Goal: Task Accomplishment & Management: Complete application form

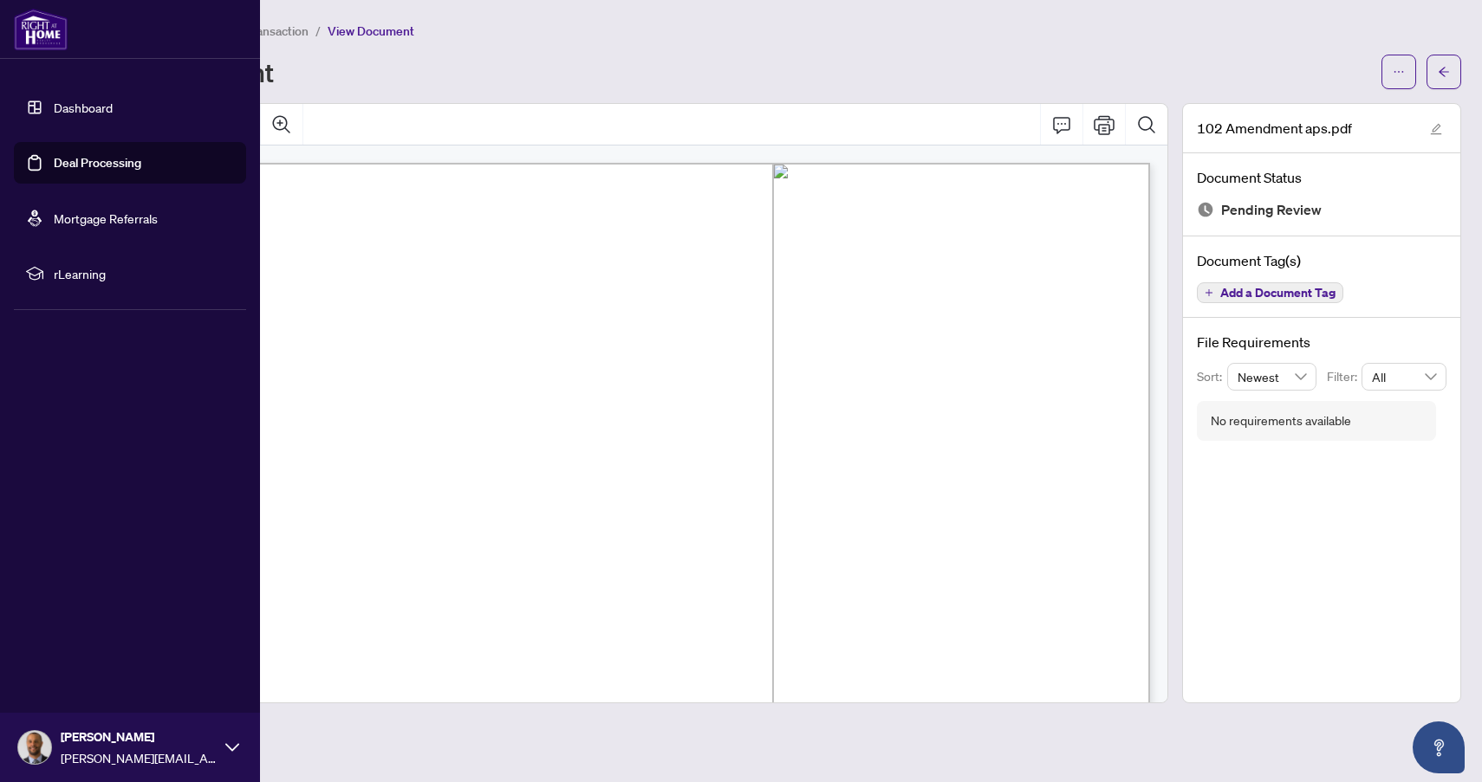
click at [75, 162] on link "Deal Processing" at bounding box center [98, 163] width 88 height 16
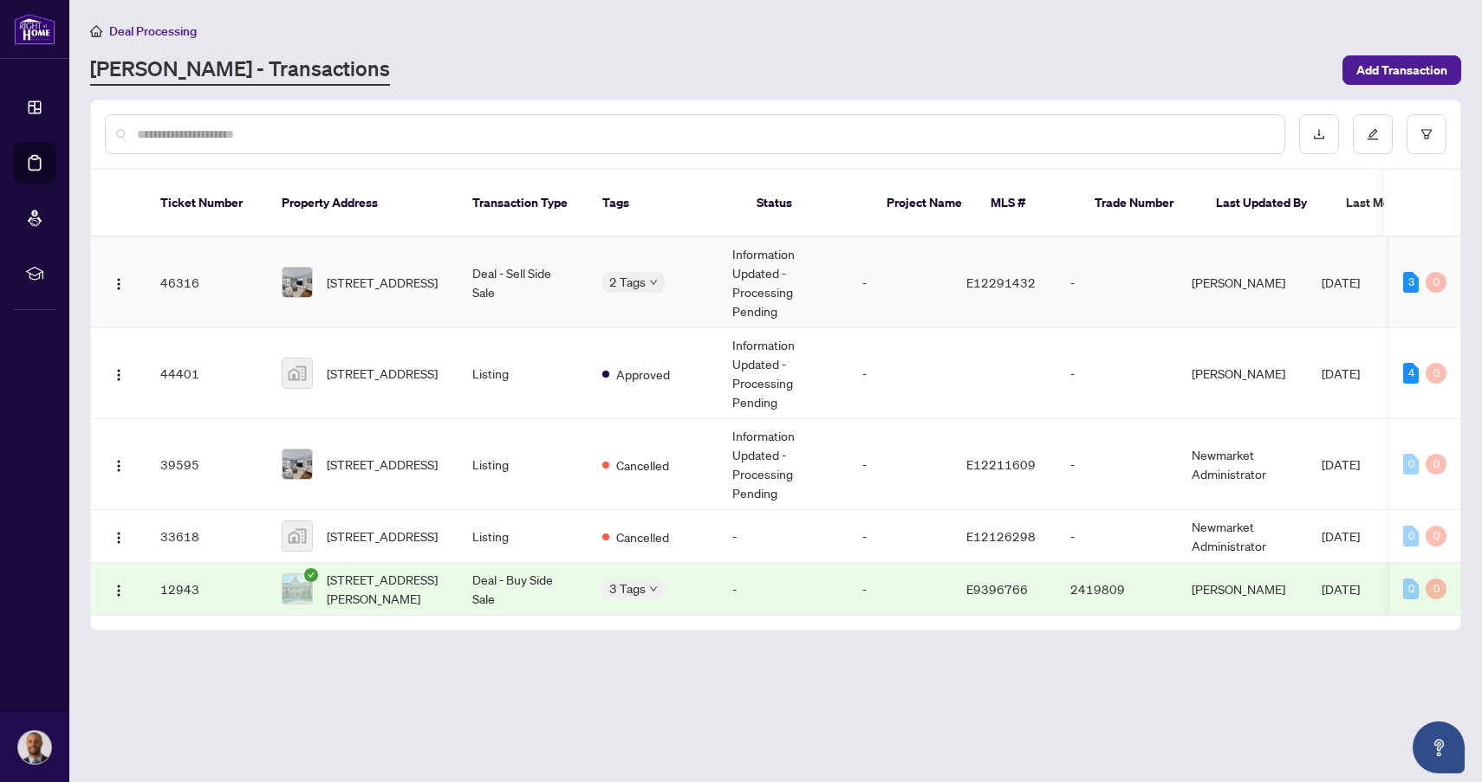
click at [239, 266] on td "46316" at bounding box center [206, 282] width 121 height 91
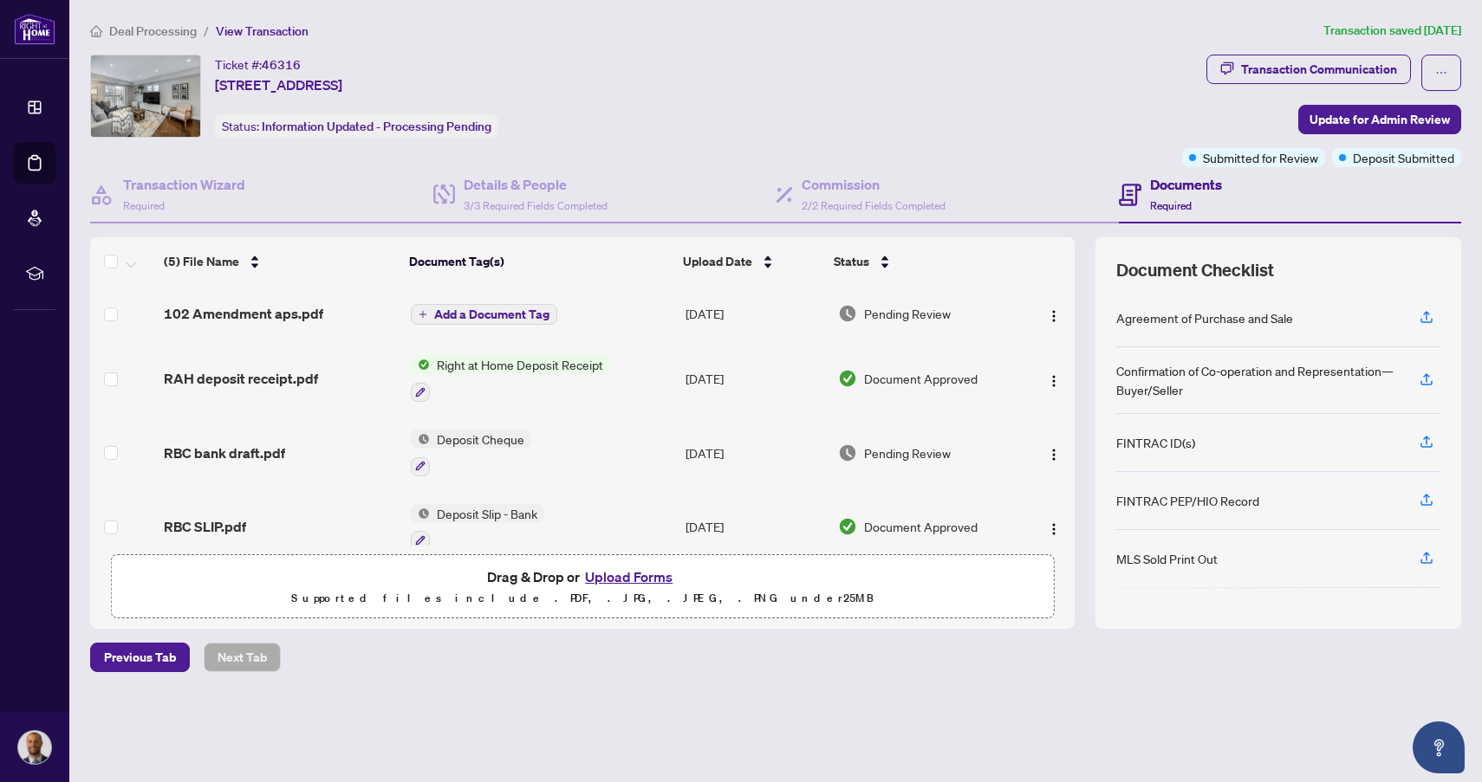
click at [562, 580] on span "Drag & Drop or Upload Forms" at bounding box center [582, 577] width 191 height 23
click at [610, 578] on button "Upload Forms" at bounding box center [629, 577] width 98 height 23
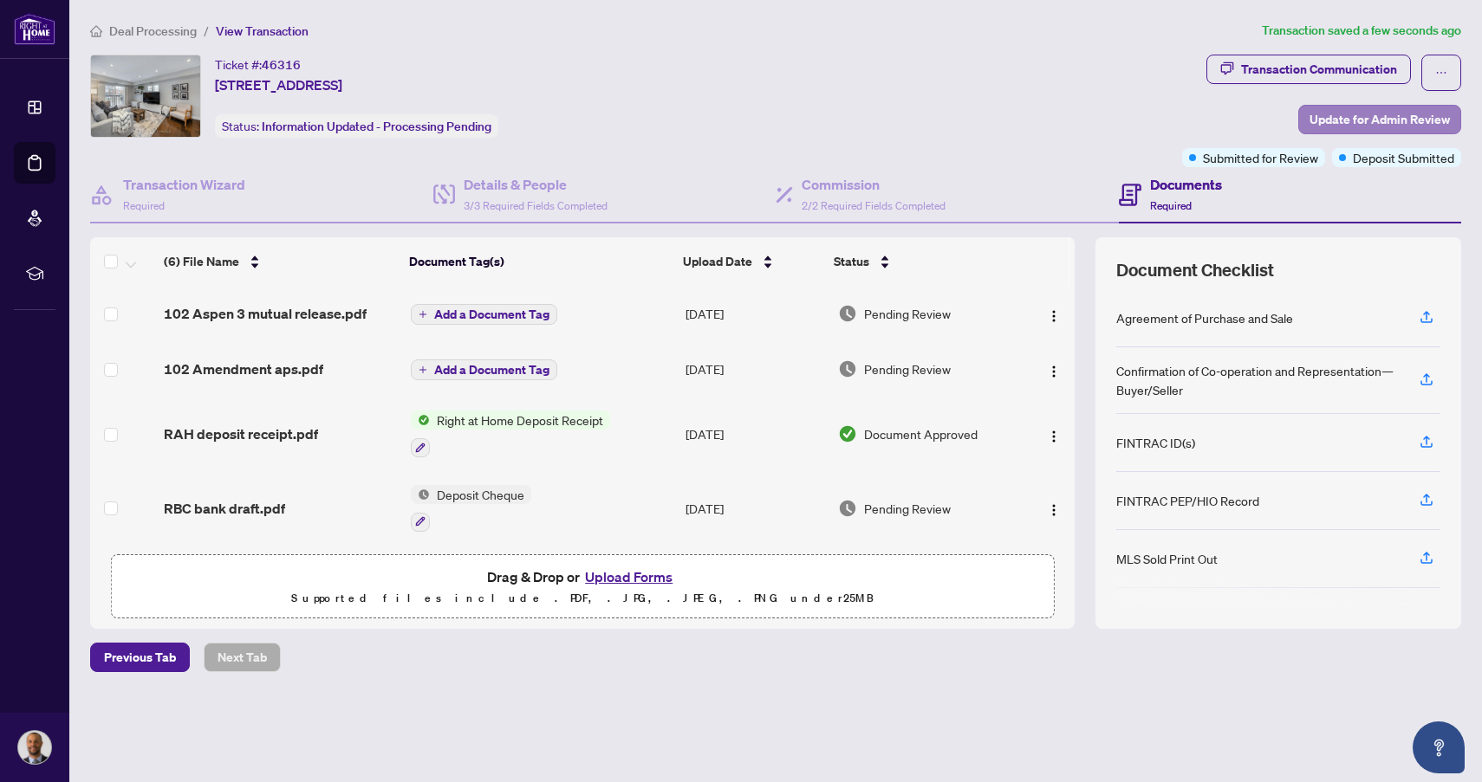
click at [1369, 123] on span "Update for Admin Review" at bounding box center [1379, 120] width 140 height 28
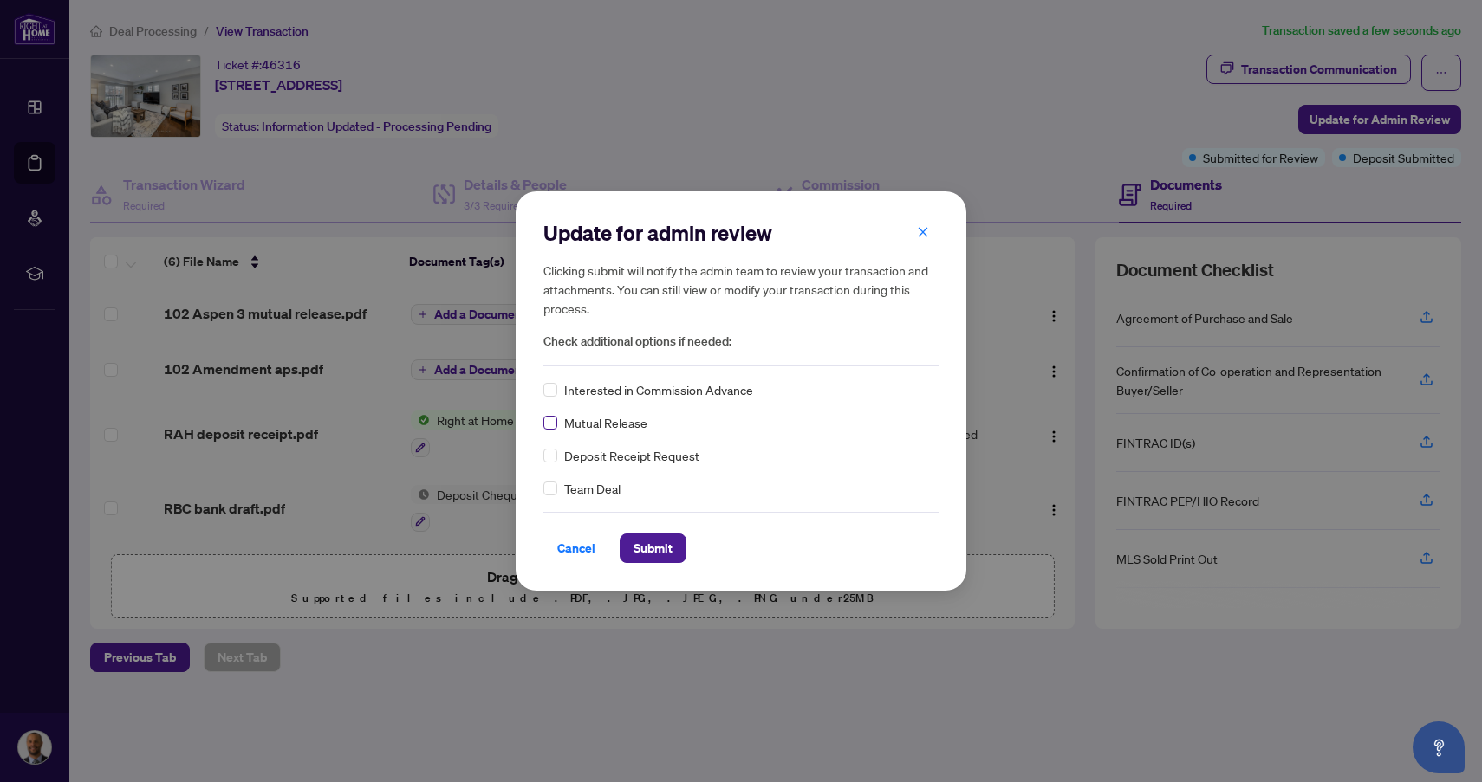
click at [544, 430] on label at bounding box center [550, 422] width 14 height 19
click at [658, 544] on span "Submit" at bounding box center [652, 549] width 39 height 28
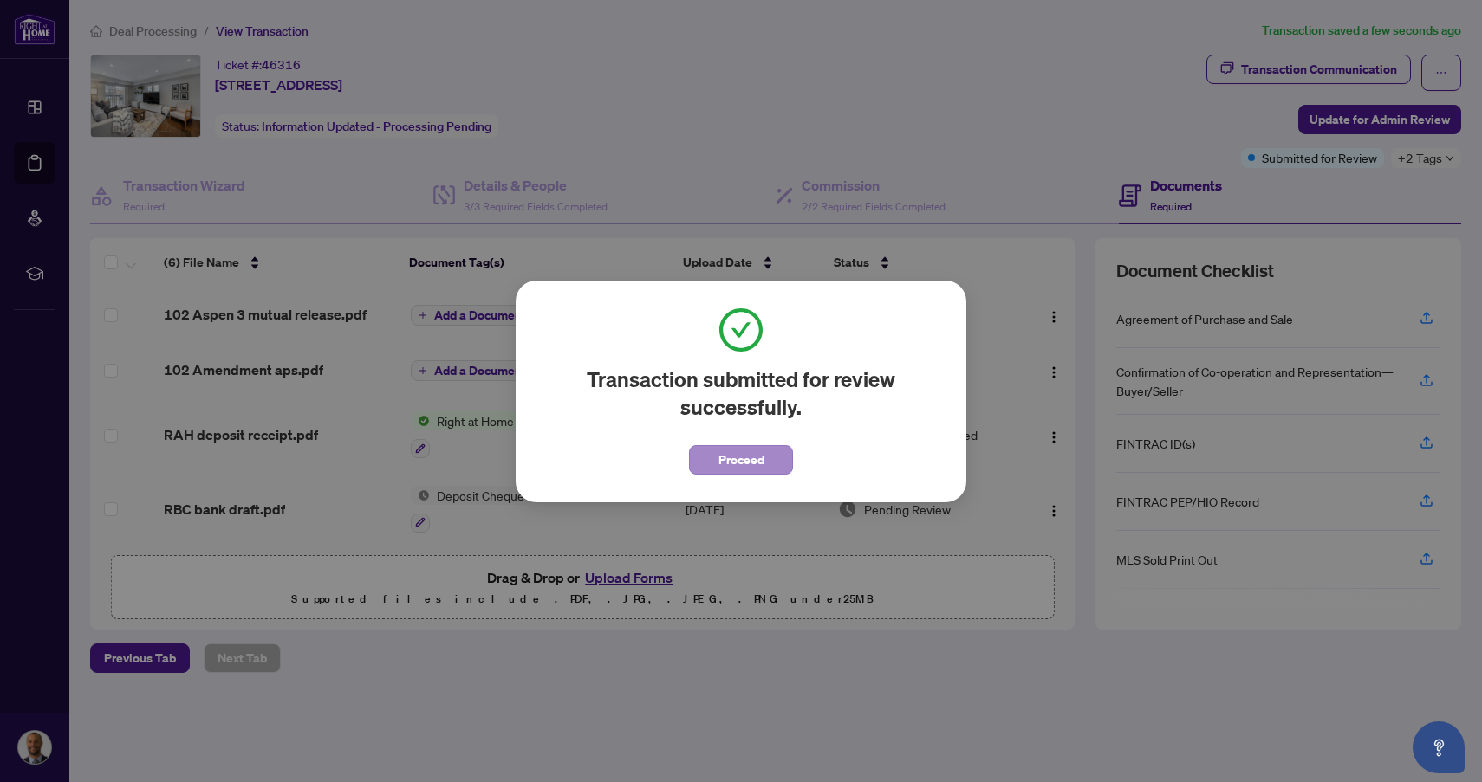
click at [756, 458] on span "Proceed" at bounding box center [741, 460] width 46 height 28
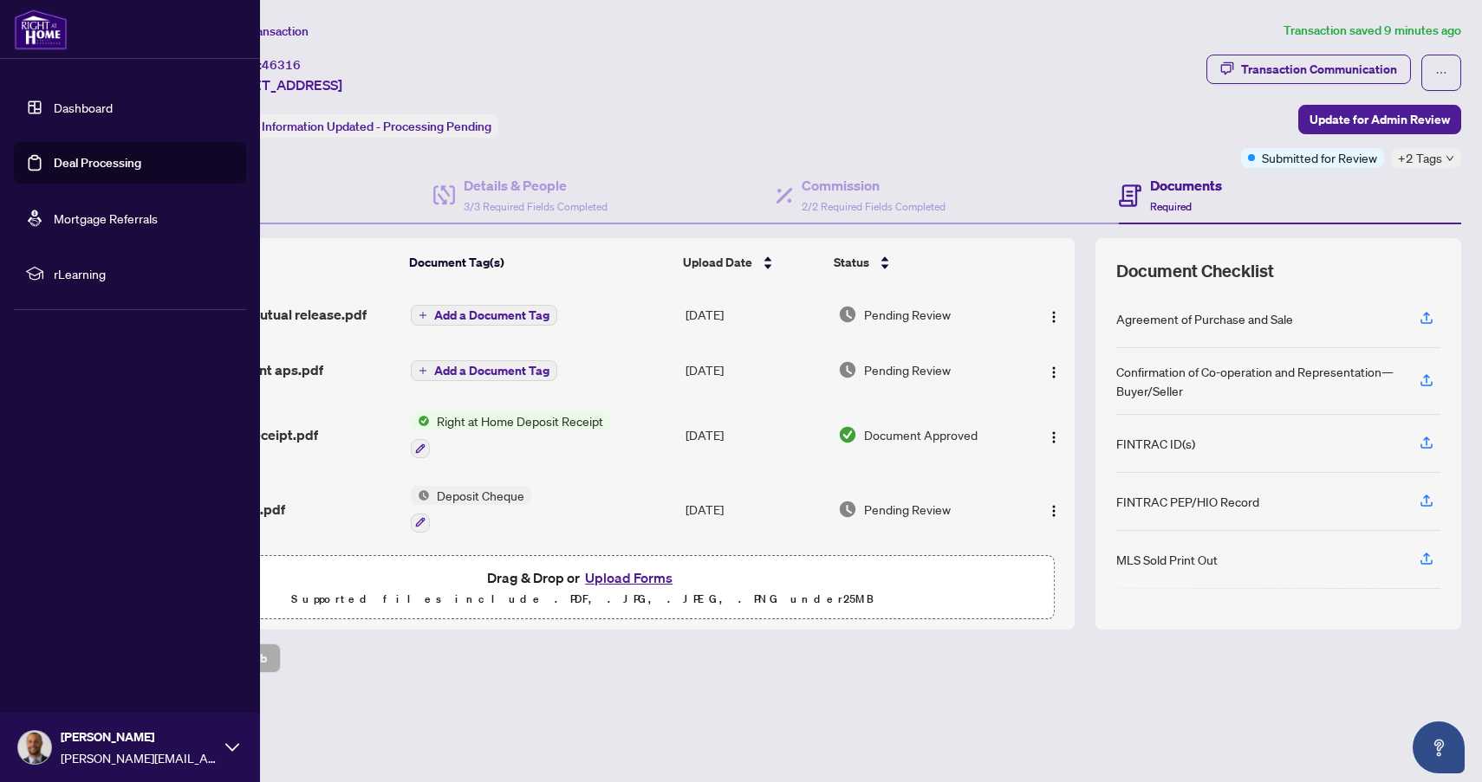
click at [74, 165] on link "Deal Processing" at bounding box center [98, 163] width 88 height 16
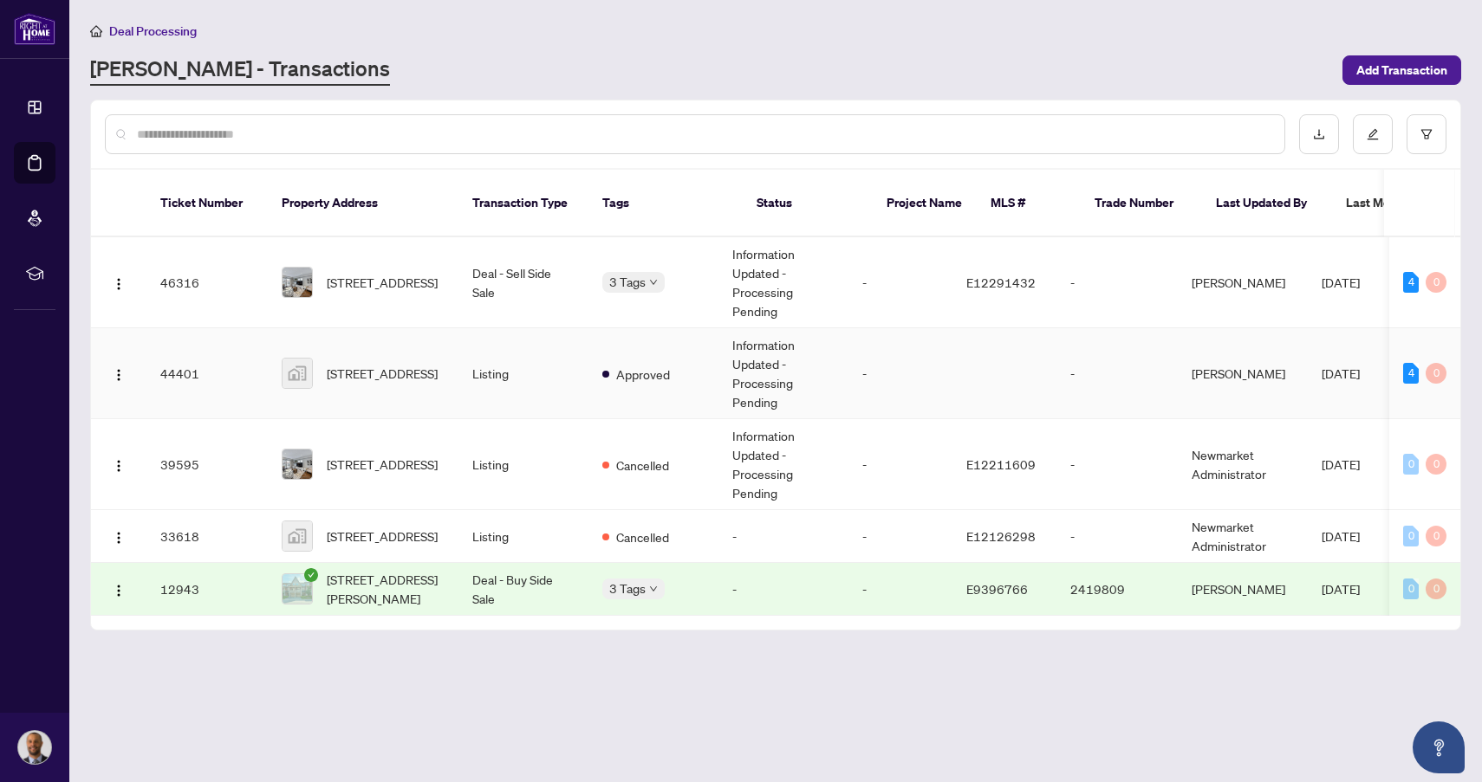
click at [547, 384] on td "Listing" at bounding box center [523, 373] width 130 height 91
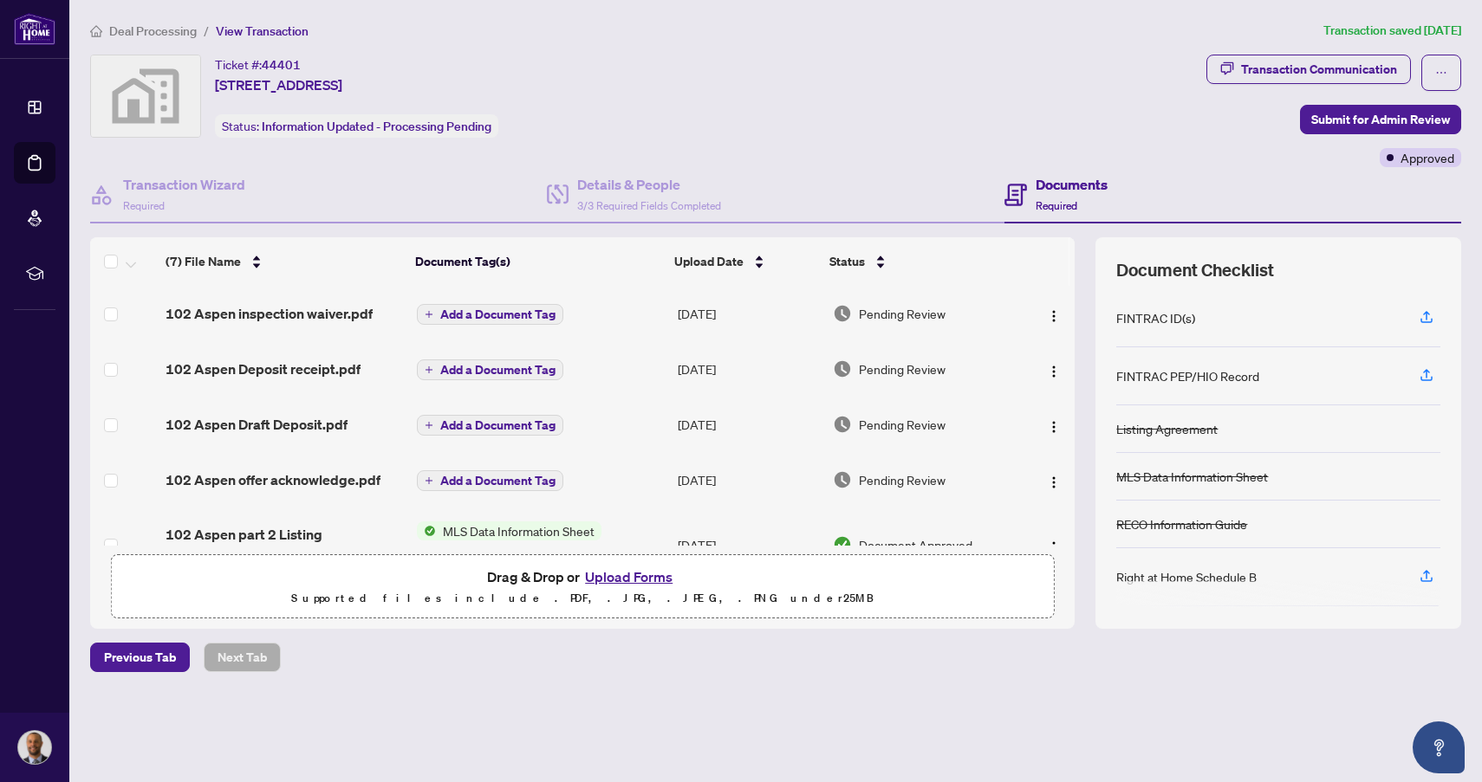
click at [653, 574] on button "Upload Forms" at bounding box center [629, 577] width 98 height 23
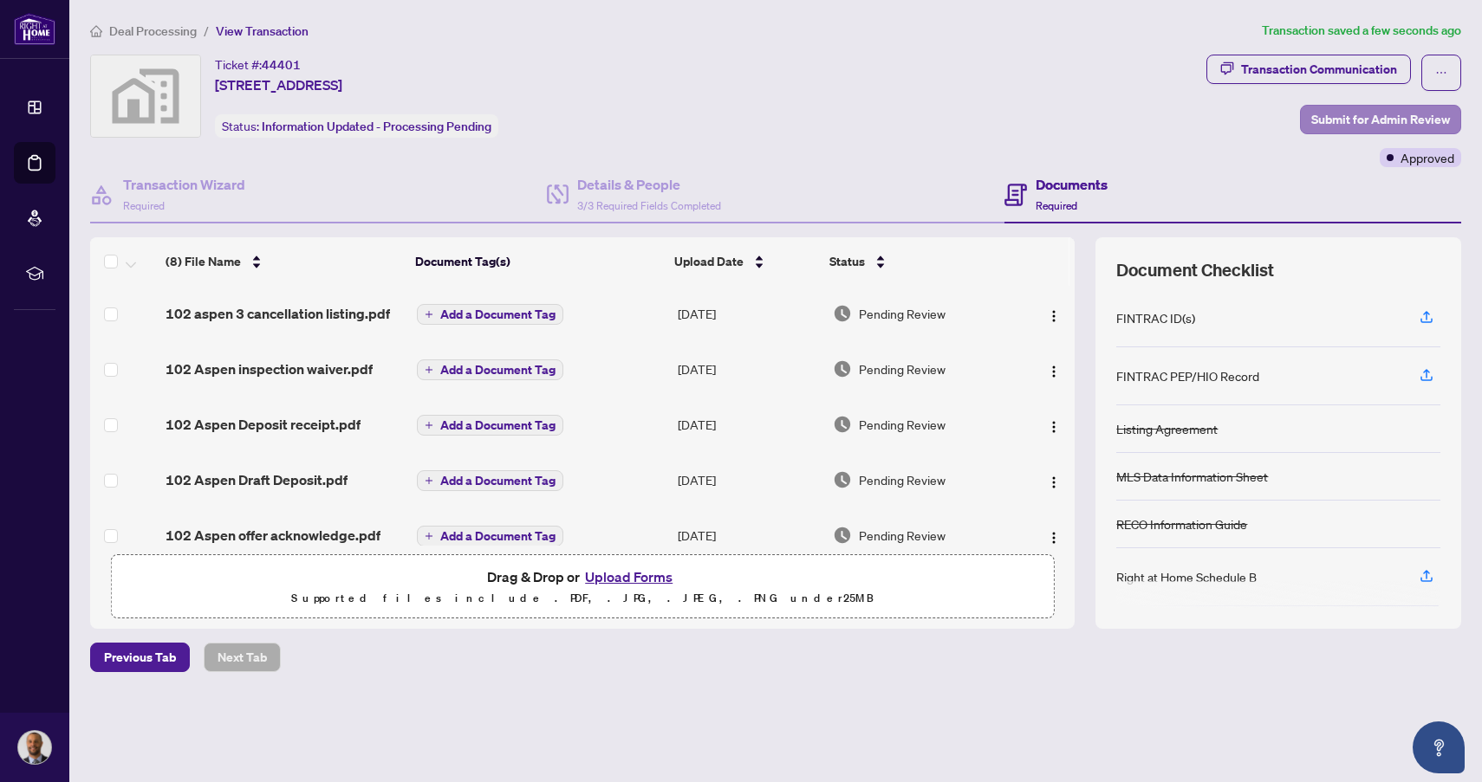
click at [1321, 122] on span "Submit for Admin Review" at bounding box center [1380, 120] width 139 height 28
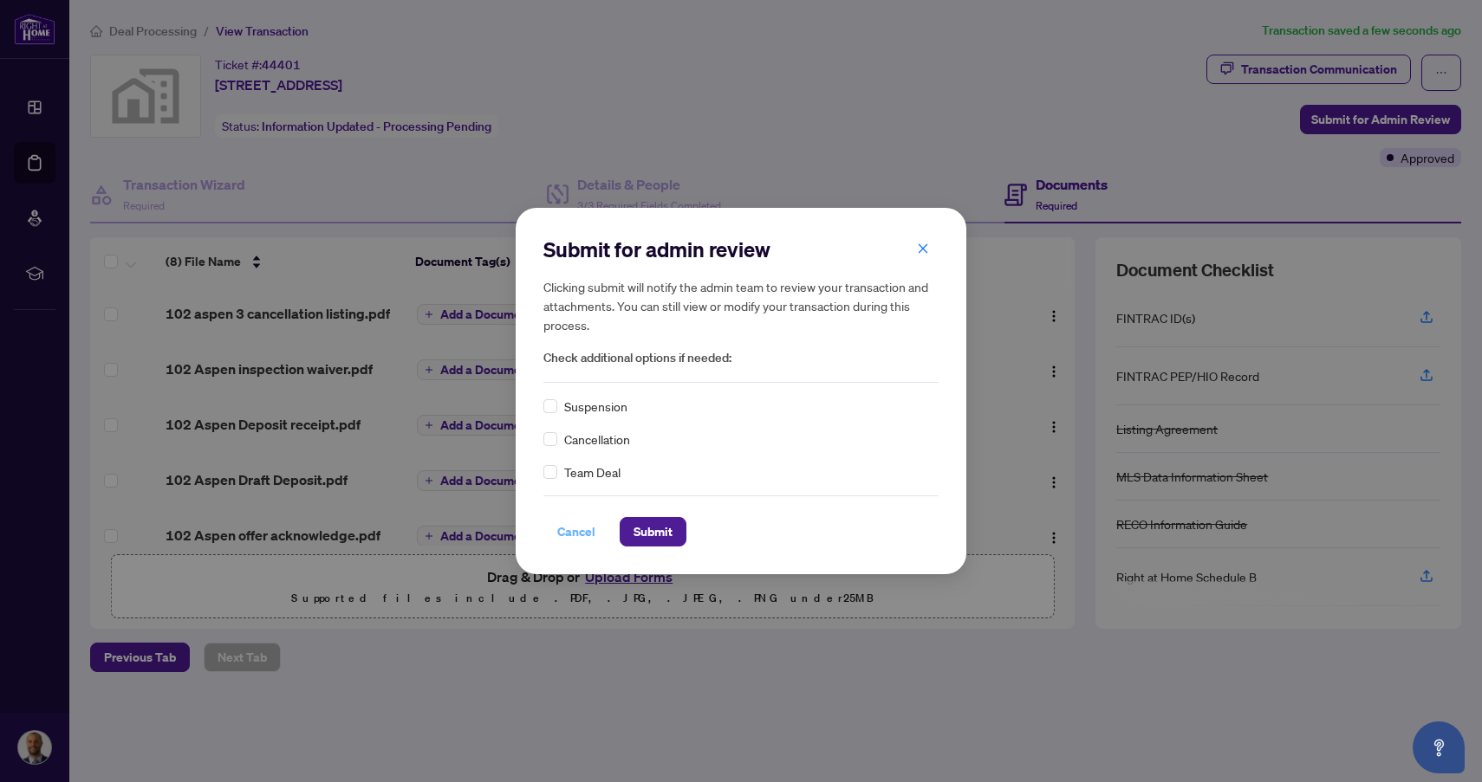
click at [573, 537] on span "Cancel" at bounding box center [576, 532] width 38 height 28
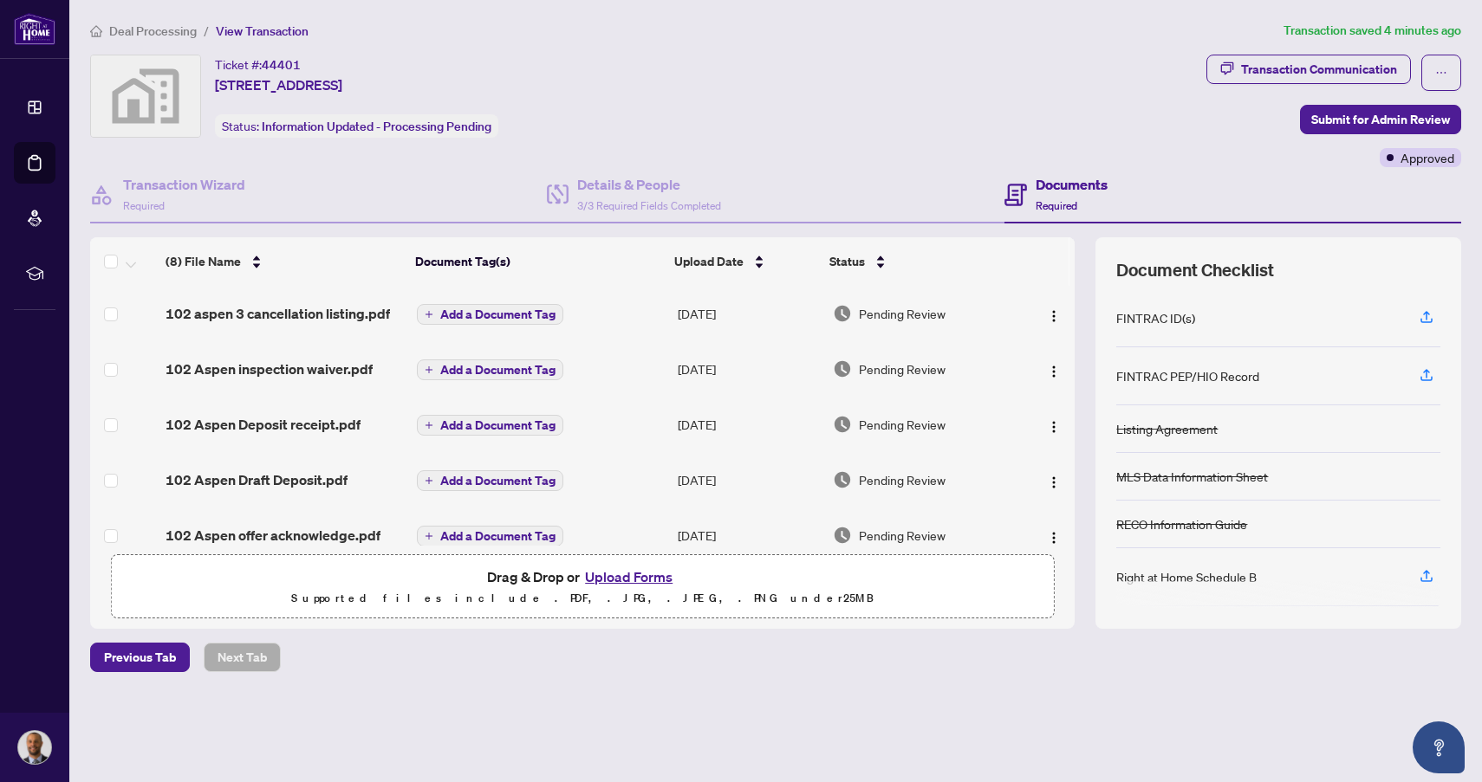
click at [881, 62] on div "Ticket #: 44401 [STREET_ADDRESS] Status: Information Updated - Processing Pendi…" at bounding box center [644, 96] width 1109 height 83
click at [1421, 120] on span "Submit for Admin Review" at bounding box center [1380, 120] width 139 height 28
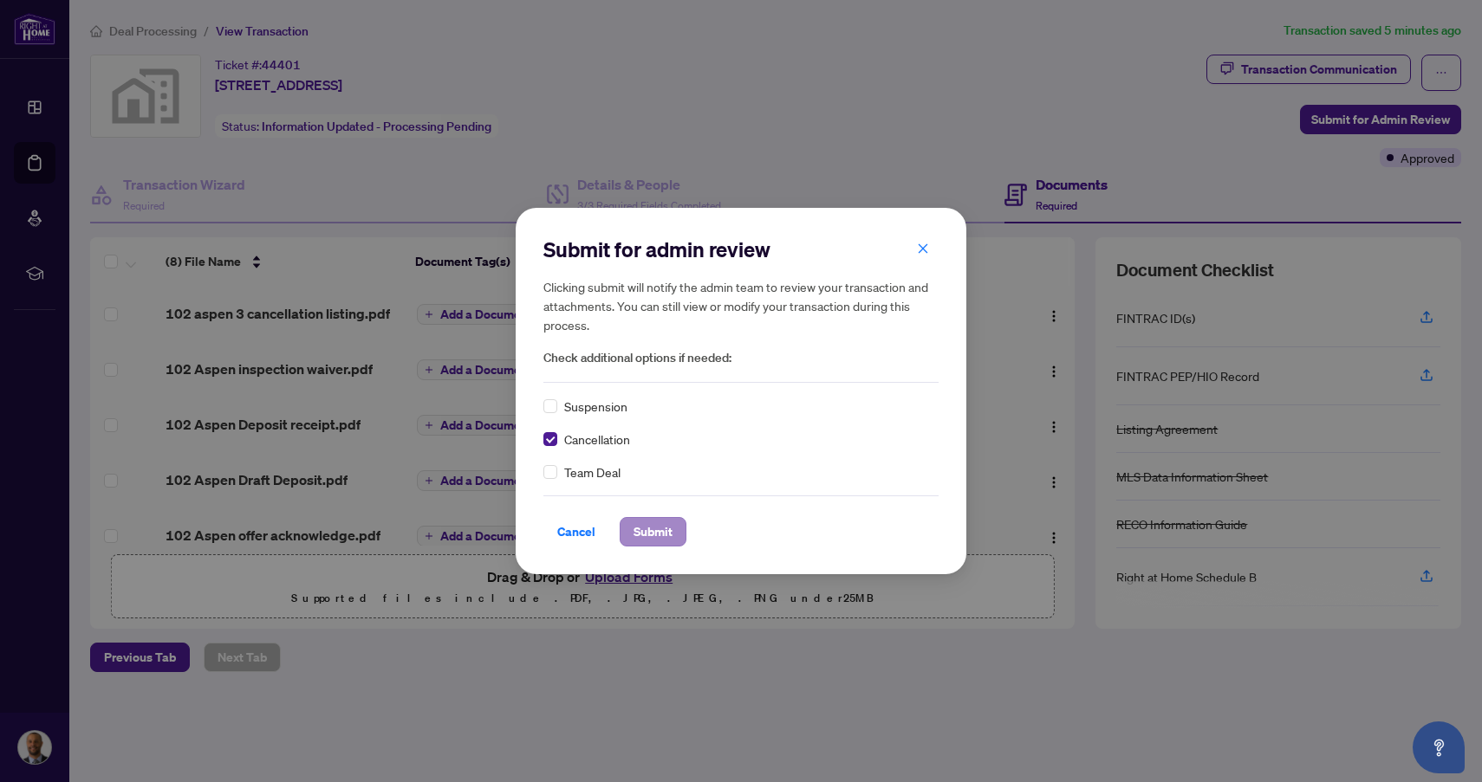
click at [661, 531] on span "Submit" at bounding box center [652, 532] width 39 height 28
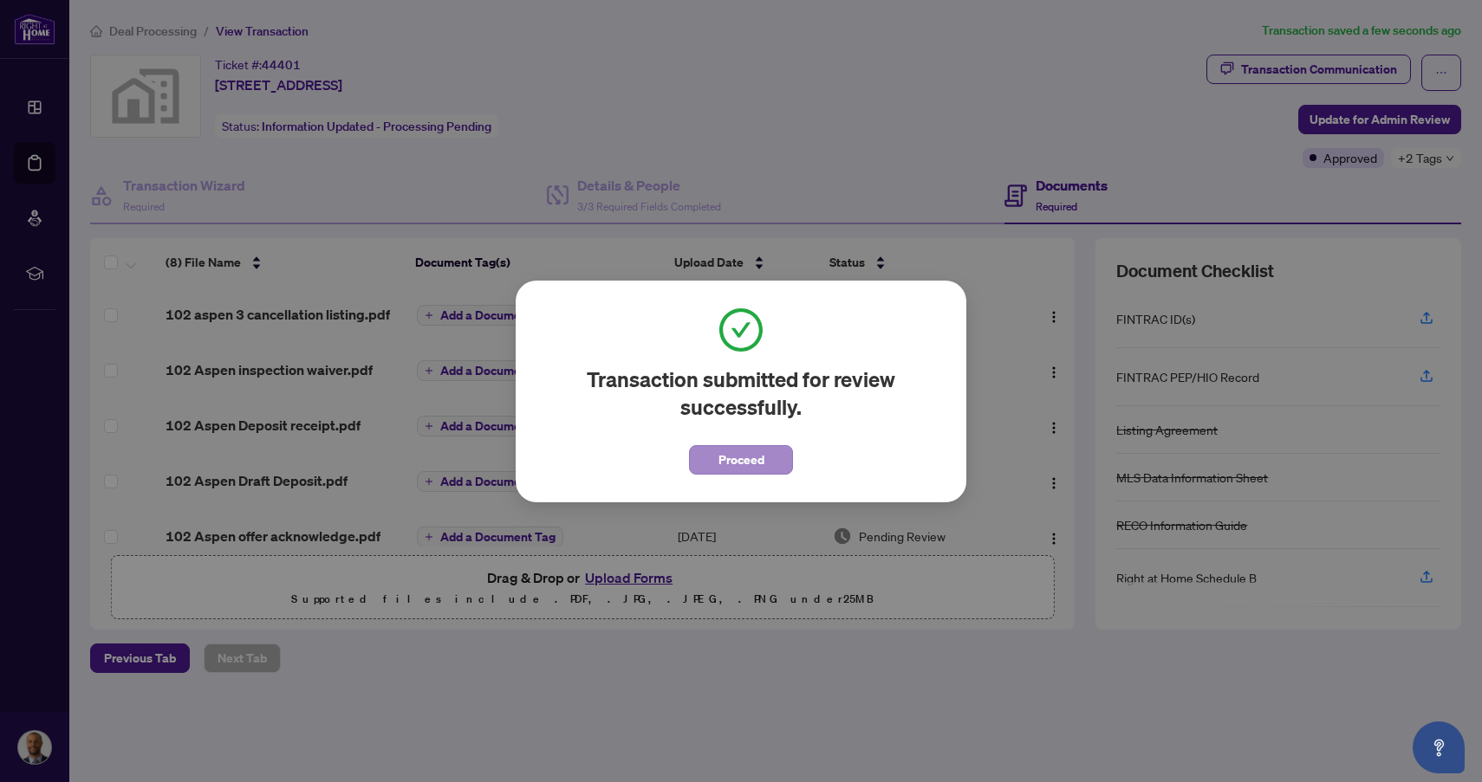
click at [753, 458] on span "Proceed" at bounding box center [741, 460] width 46 height 28
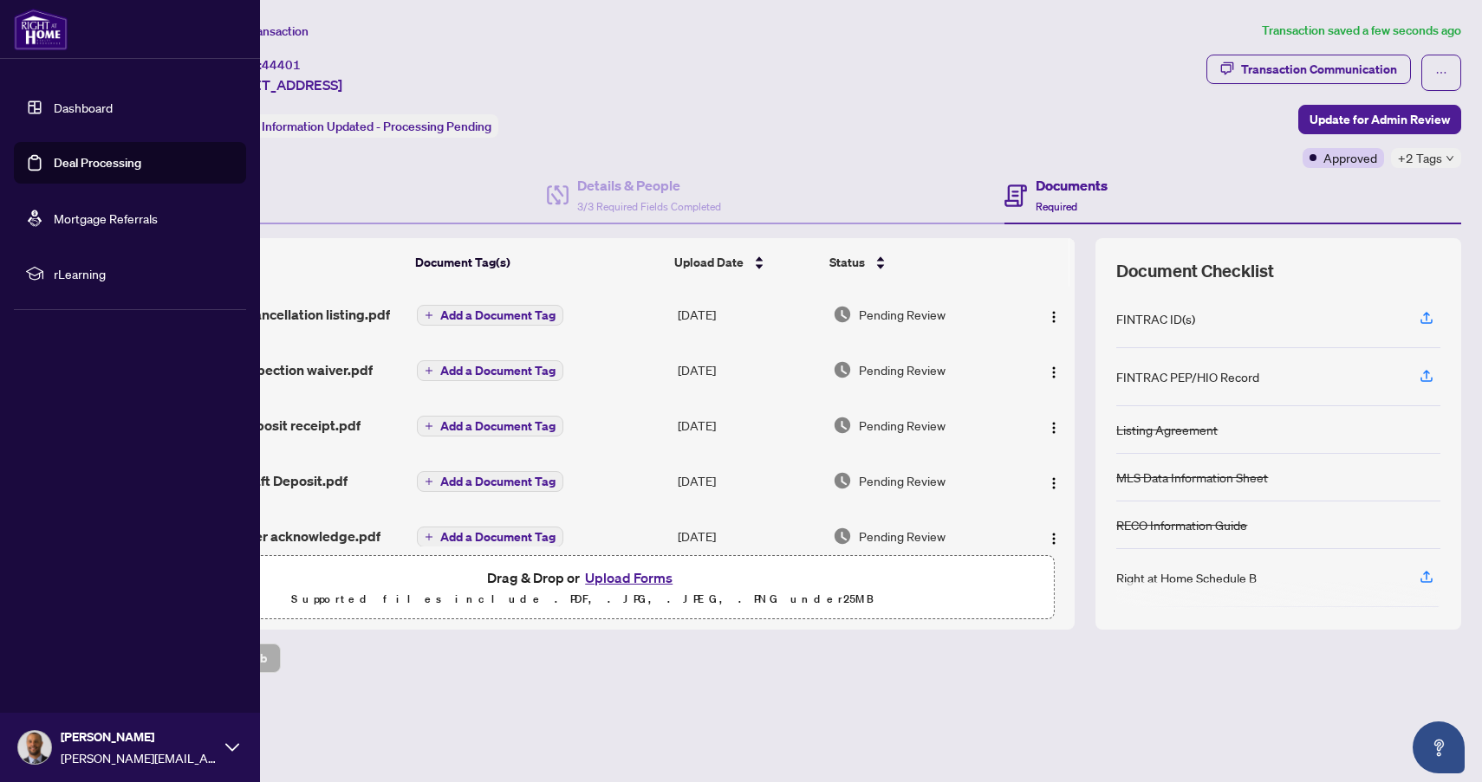
click at [94, 165] on link "Deal Processing" at bounding box center [98, 163] width 88 height 16
